Goal: Check status: Check status

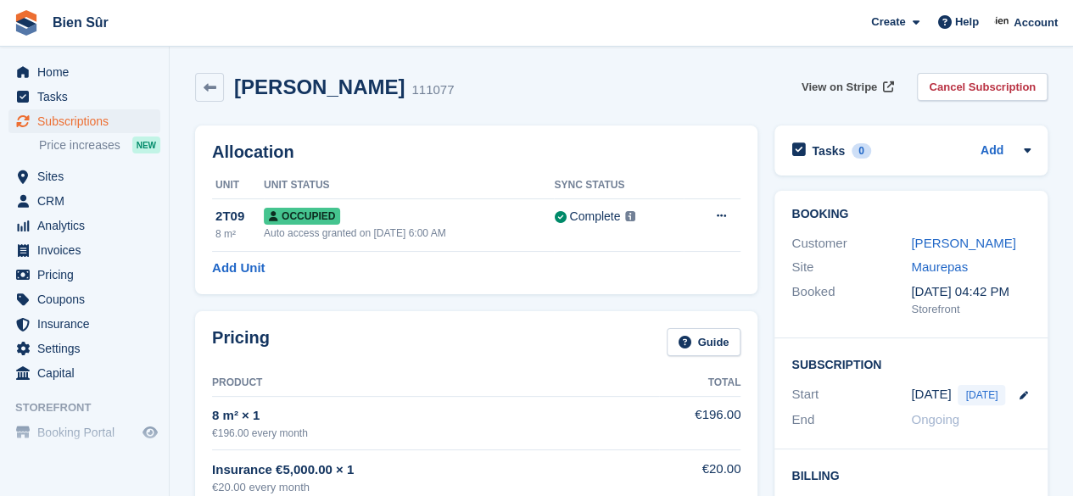
click at [868, 83] on span "View on Stripe" at bounding box center [838, 87] width 75 height 17
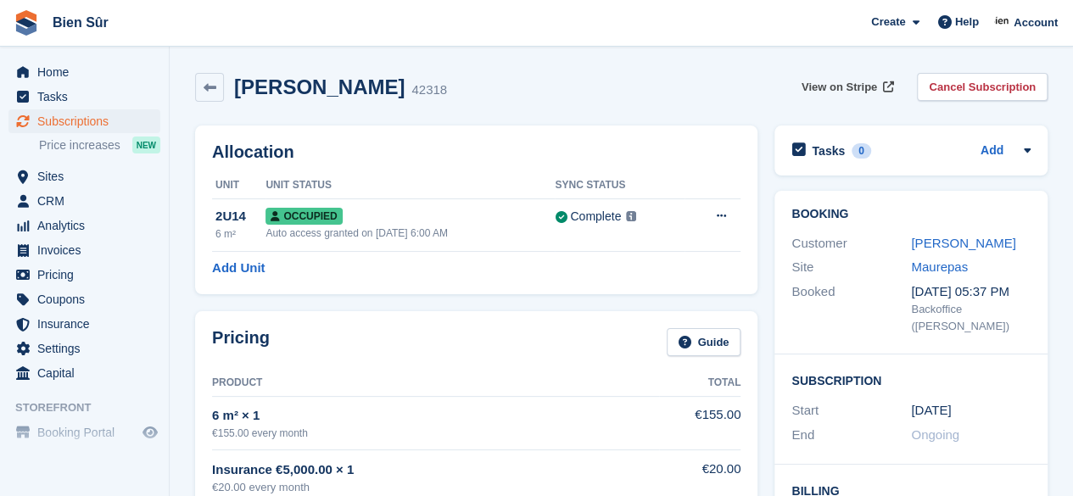
click at [863, 86] on span "View on Stripe" at bounding box center [838, 87] width 75 height 17
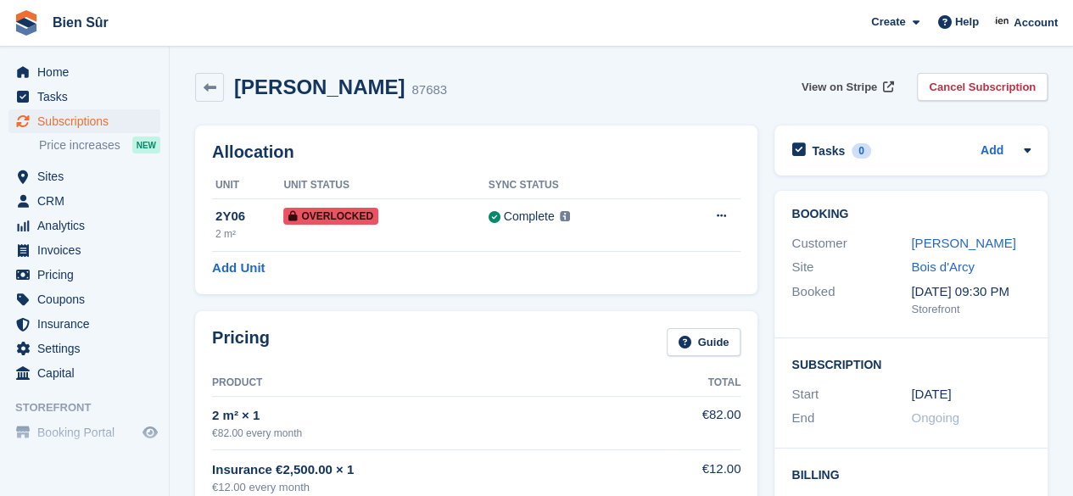
click at [821, 88] on span "View on Stripe" at bounding box center [838, 87] width 75 height 17
